Goal: Task Accomplishment & Management: Complete application form

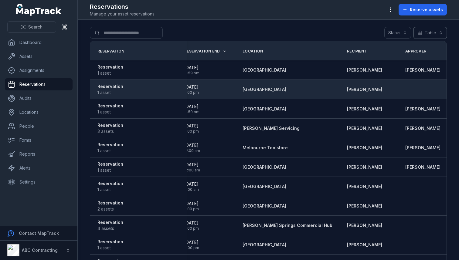
scroll to position [0, 132]
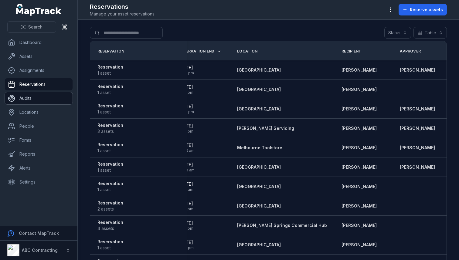
click at [38, 98] on link "Audits" at bounding box center [39, 98] width 68 height 12
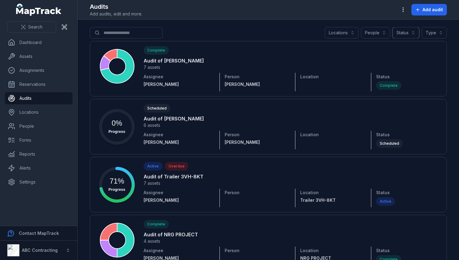
click at [417, 36] on button "Status" at bounding box center [406, 33] width 27 height 12
click at [273, 30] on div "Search for audits Locations People Status Type" at bounding box center [268, 34] width 357 height 14
click at [427, 10] on span "Add audit" at bounding box center [433, 10] width 20 height 6
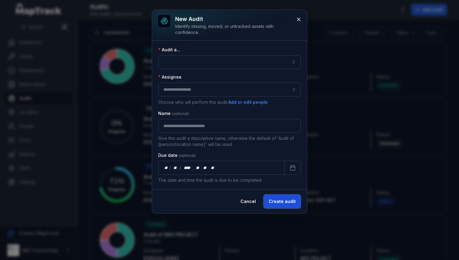
click at [277, 201] on button "Create audit" at bounding box center [282, 202] width 37 height 14
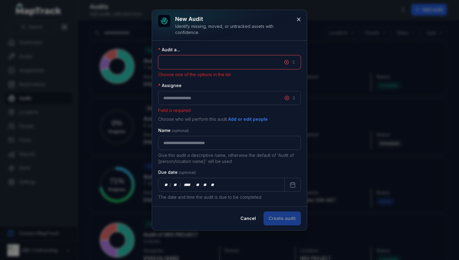
click at [206, 56] on button "button" at bounding box center [229, 62] width 143 height 14
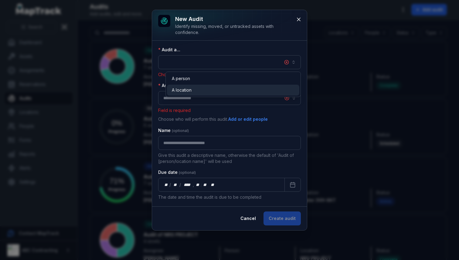
click at [190, 88] on span "A location" at bounding box center [182, 90] width 20 height 6
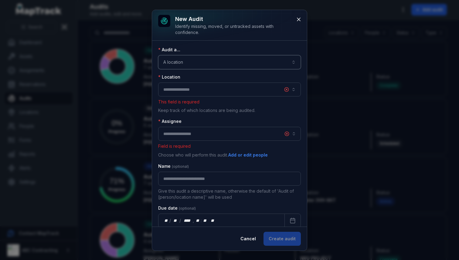
click at [196, 96] on button "button" at bounding box center [229, 90] width 143 height 14
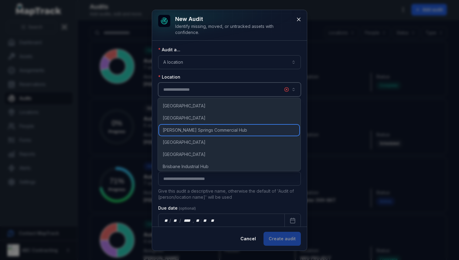
click at [198, 127] on span "[PERSON_NAME] Springs Commercial Hub" at bounding box center [205, 130] width 84 height 6
type input "**********"
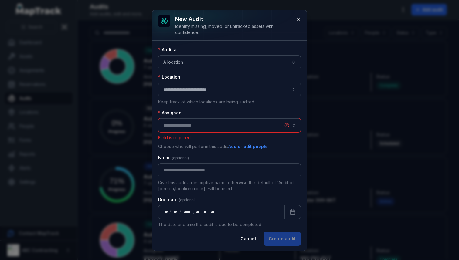
click at [197, 129] on input "audit-add:assignee_id-label" at bounding box center [229, 126] width 143 height 14
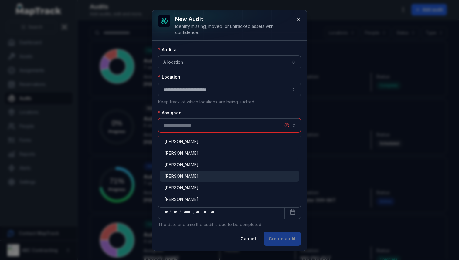
type input "**********"
click at [196, 176] on div "[PERSON_NAME]" at bounding box center [230, 176] width 130 height 6
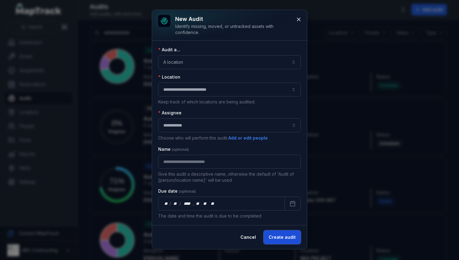
click at [270, 238] on button "Create audit" at bounding box center [282, 238] width 37 height 14
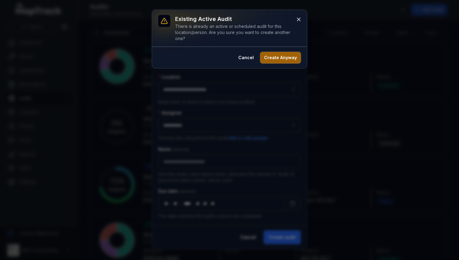
click at [281, 57] on button "Create Anyway" at bounding box center [280, 58] width 41 height 12
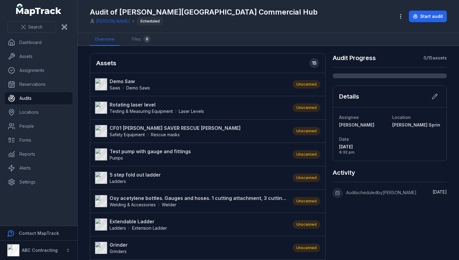
click at [160, 81] on link "Demo Saw Saws Demo Saws" at bounding box center [191, 84] width 192 height 13
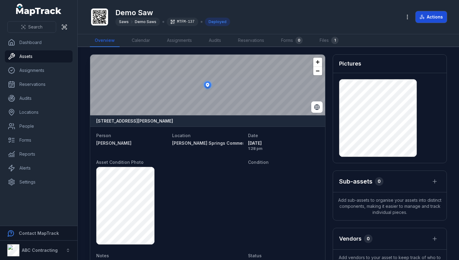
click at [435, 22] on button "Actions" at bounding box center [431, 17] width 31 height 12
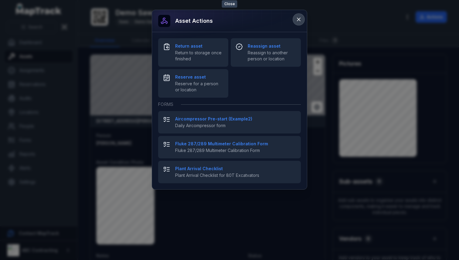
click at [301, 20] on icon at bounding box center [299, 19] width 6 height 6
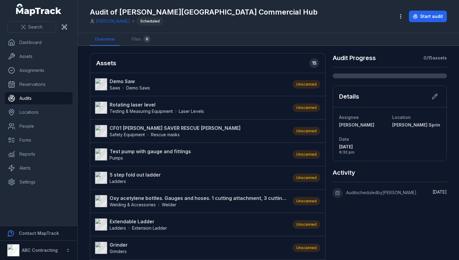
click at [307, 84] on div "Unscanned" at bounding box center [307, 84] width 28 height 9
click at [373, 76] on div at bounding box center [390, 76] width 114 height 5
click at [433, 20] on button "Start audit" at bounding box center [428, 17] width 38 height 12
